Goal: Entertainment & Leisure: Consume media (video, audio)

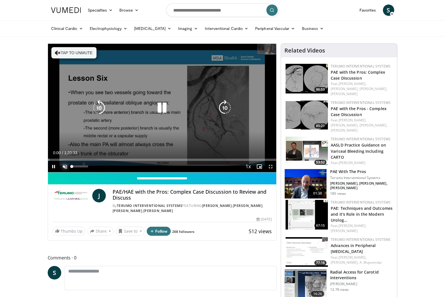
click at [65, 167] on span "Video Player" at bounding box center [64, 166] width 11 height 11
click at [224, 107] on icon "Video Player" at bounding box center [225, 108] width 16 height 16
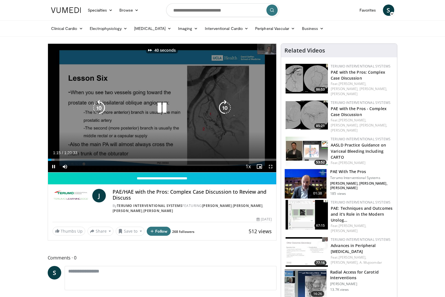
click at [224, 107] on icon "Video Player" at bounding box center [225, 108] width 16 height 16
click at [223, 106] on icon "Video Player" at bounding box center [225, 108] width 16 height 16
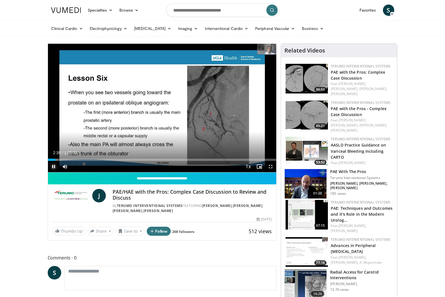
click at [52, 168] on span "Video Player" at bounding box center [53, 166] width 11 height 11
click at [54, 166] on span "Video Player" at bounding box center [53, 166] width 11 height 11
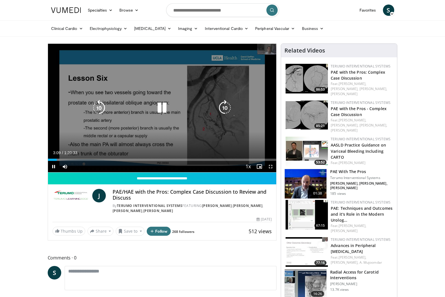
click at [224, 106] on icon "Video Player" at bounding box center [225, 108] width 16 height 16
click at [159, 109] on icon "Video Player" at bounding box center [162, 108] width 16 height 16
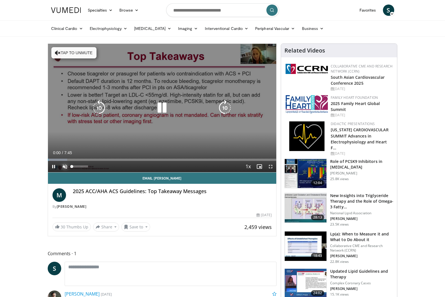
click at [64, 166] on span "Video Player" at bounding box center [64, 166] width 11 height 11
drag, startPoint x: 88, startPoint y: 168, endPoint x: 104, endPoint y: 167, distance: 15.8
click at [104, 167] on div "Current Time 0:40 / Duration 7:45 Pause Skip Backward Skip Forward Mute 100% Lo…" at bounding box center [162, 166] width 229 height 11
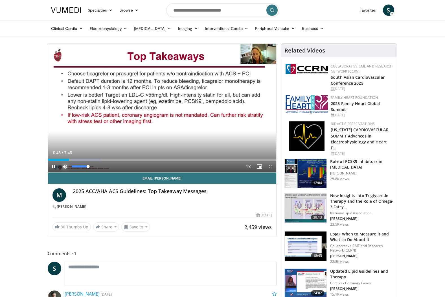
drag, startPoint x: 86, startPoint y: 166, endPoint x: 106, endPoint y: 166, distance: 19.8
click at [106, 166] on div "Current Time 0:43 / Duration 7:45 Pause Skip Backward Skip Forward Mute 100% Lo…" at bounding box center [162, 166] width 229 height 11
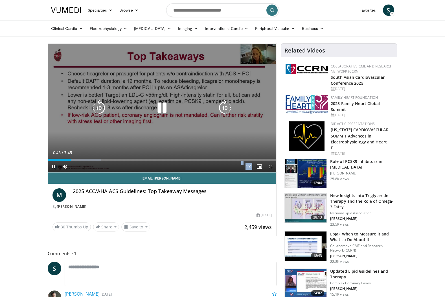
drag, startPoint x: 89, startPoint y: 164, endPoint x: 103, endPoint y: 168, distance: 14.6
click at [103, 168] on video-js "**********" at bounding box center [162, 108] width 229 height 129
click at [162, 105] on icon "Video Player" at bounding box center [162, 108] width 16 height 16
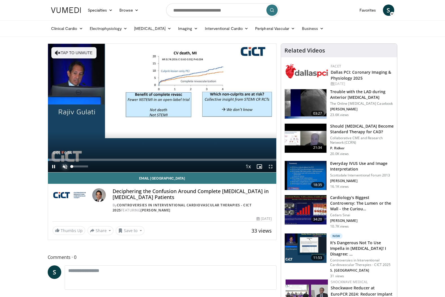
click at [63, 166] on span "Video Player" at bounding box center [64, 166] width 11 height 11
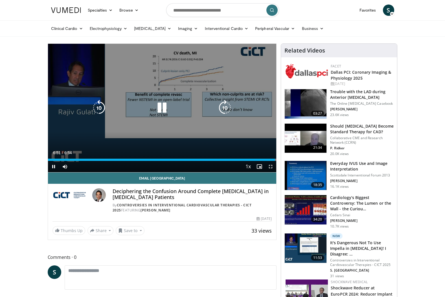
click at [162, 109] on icon "Video Player" at bounding box center [162, 108] width 16 height 16
